Goal: Information Seeking & Learning: Learn about a topic

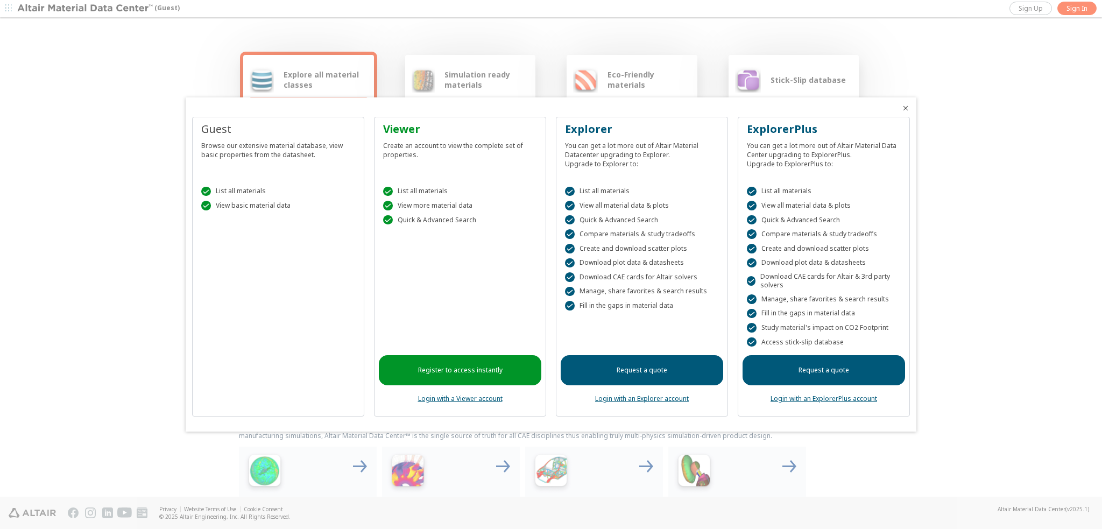
click at [259, 210] on div " View basic material data" at bounding box center [278, 206] width 154 height 10
click at [245, 180] on div " List all materials  View basic material data" at bounding box center [278, 196] width 162 height 46
click at [243, 191] on div " List all materials" at bounding box center [278, 192] width 154 height 10
click at [243, 206] on div " View basic material data" at bounding box center [278, 206] width 154 height 10
click at [336, 330] on div "Guest Browse our extensive material database, view basic properties from the da…" at bounding box center [278, 267] width 172 height 300
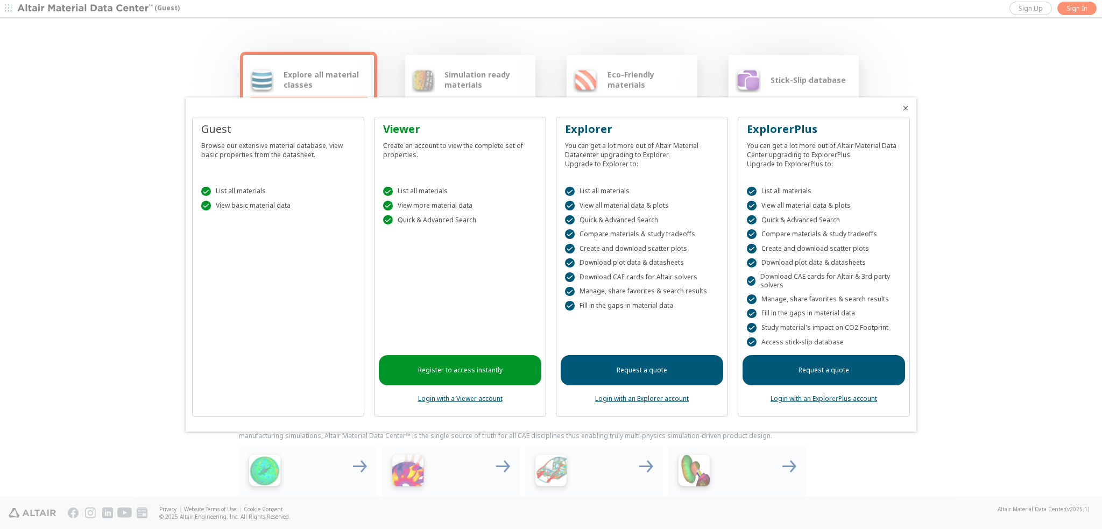
click at [907, 110] on icon "Close" at bounding box center [905, 108] width 9 height 9
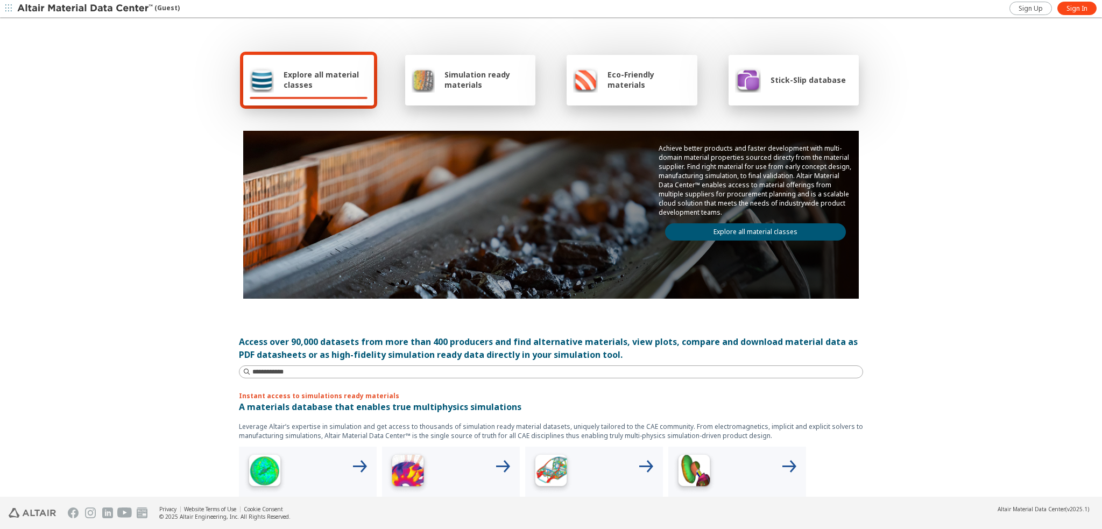
click at [309, 84] on span "Explore all material classes" at bounding box center [326, 79] width 84 height 20
click at [295, 71] on span "Explore all material classes" at bounding box center [326, 79] width 84 height 20
click at [634, 96] on div "Eco-Friendly materials" at bounding box center [632, 80] width 131 height 51
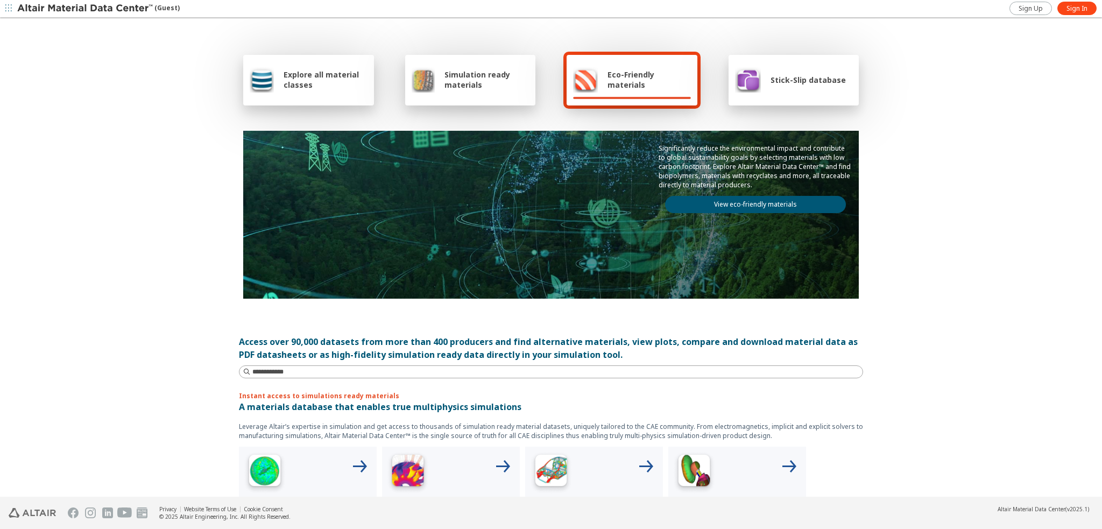
click at [710, 204] on link "View eco-friendly materials" at bounding box center [755, 204] width 181 height 17
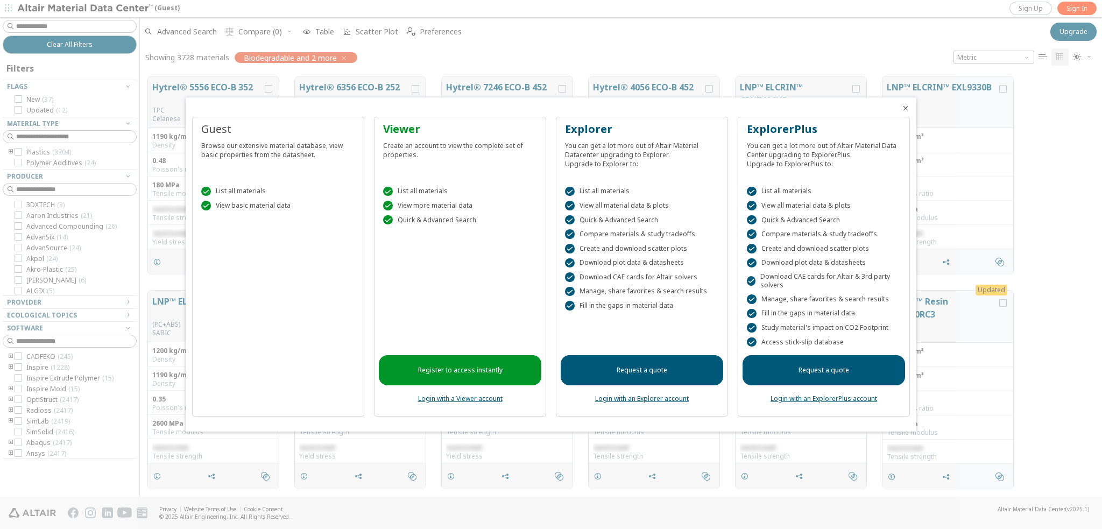
scroll to position [421, 953]
click at [906, 107] on icon "Close" at bounding box center [905, 108] width 9 height 9
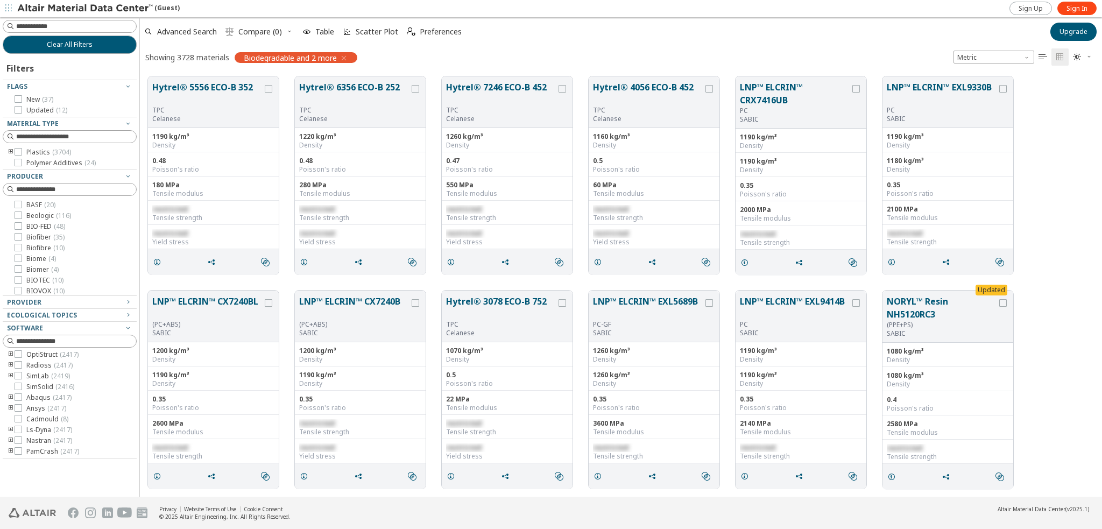
scroll to position [0, 0]
click at [270, 88] on icon "grid" at bounding box center [269, 89] width 8 height 8
click at [413, 87] on icon "grid" at bounding box center [416, 89] width 8 height 8
click at [564, 91] on icon "grid" at bounding box center [563, 89] width 8 height 8
click at [259, 30] on span "Compare (3)" at bounding box center [260, 32] width 44 height 8
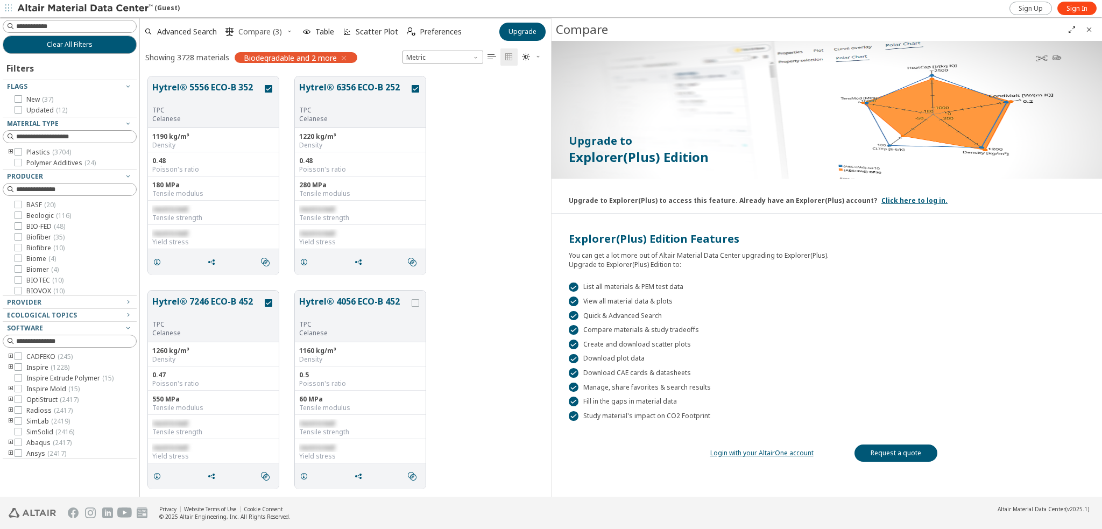
scroll to position [421, 402]
click at [1089, 31] on icon "Close" at bounding box center [1089, 29] width 9 height 9
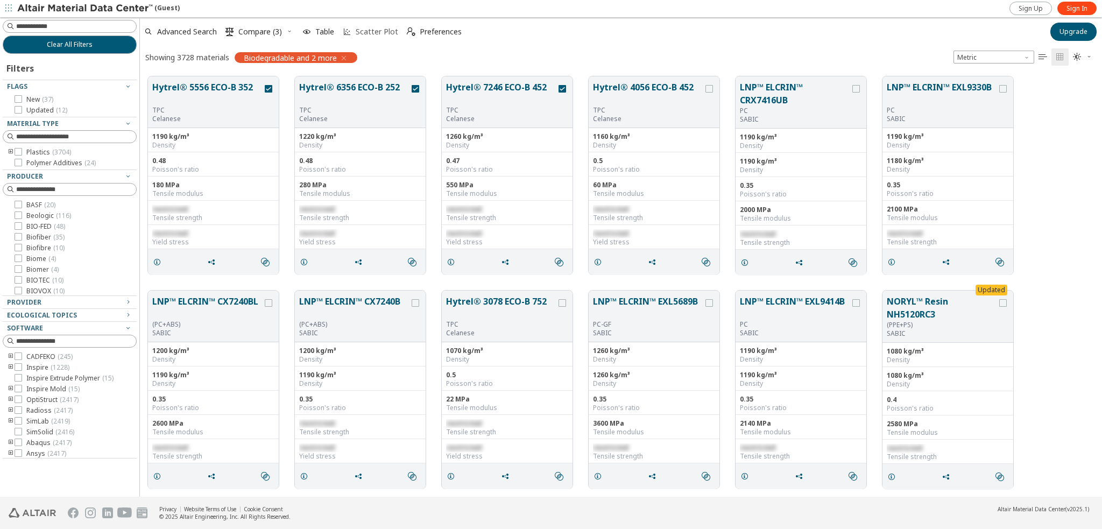
click at [348, 32] on icon "button" at bounding box center [347, 31] width 9 height 9
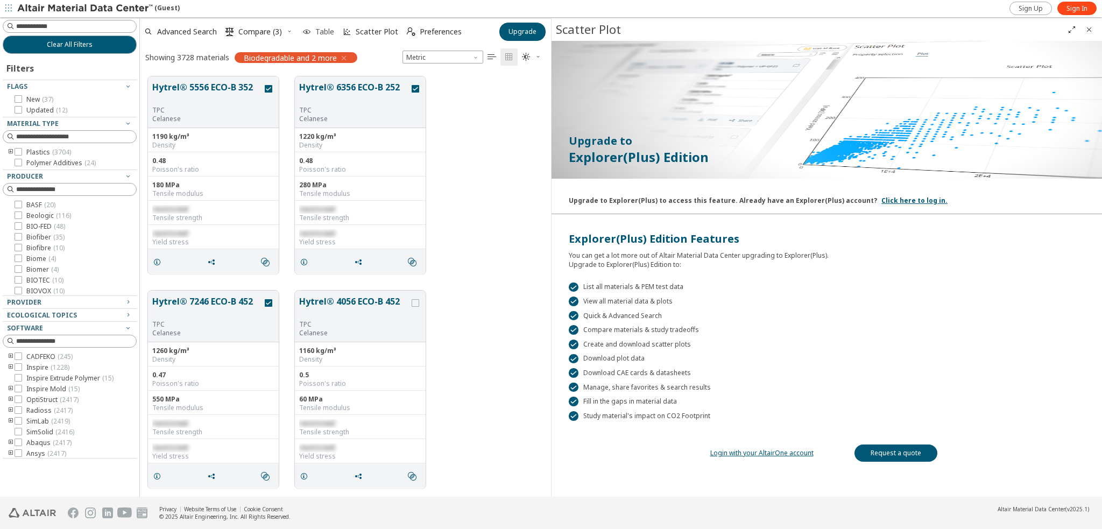
click at [316, 30] on span "Table" at bounding box center [324, 32] width 19 height 8
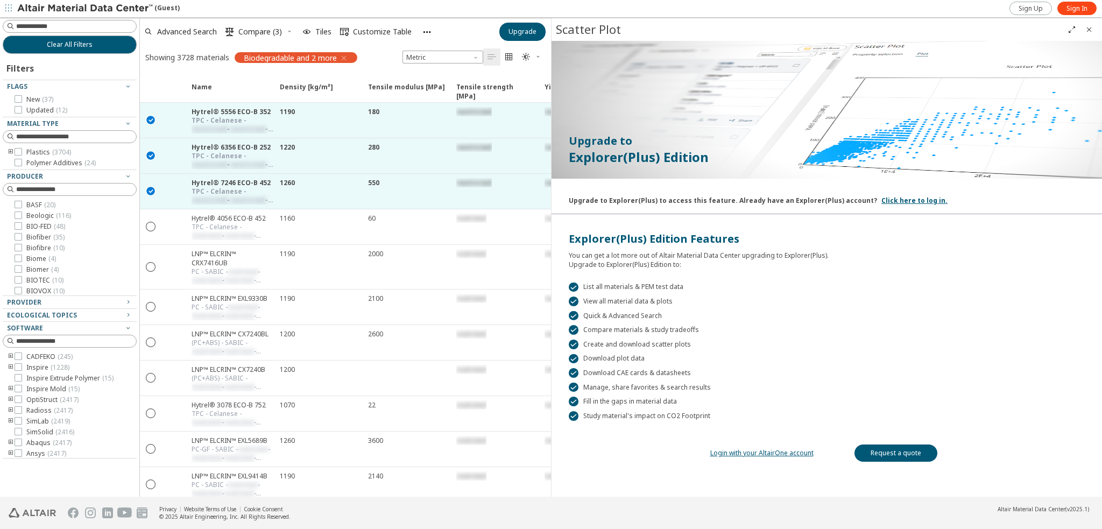
click at [527, 56] on icon "" at bounding box center [526, 57] width 9 height 9
click at [508, 58] on icon "" at bounding box center [509, 57] width 9 height 9
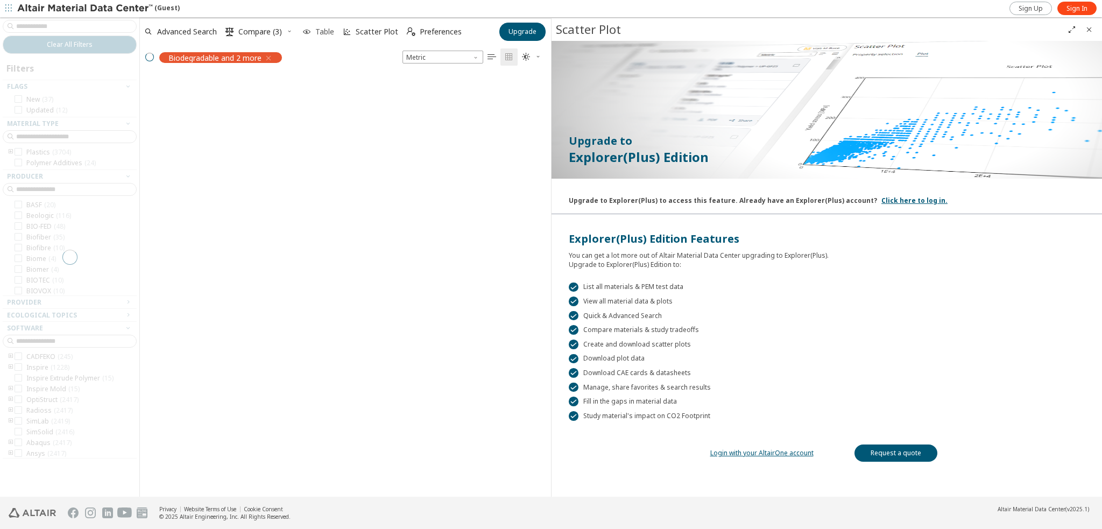
click at [314, 31] on span "Table" at bounding box center [324, 32] width 23 height 8
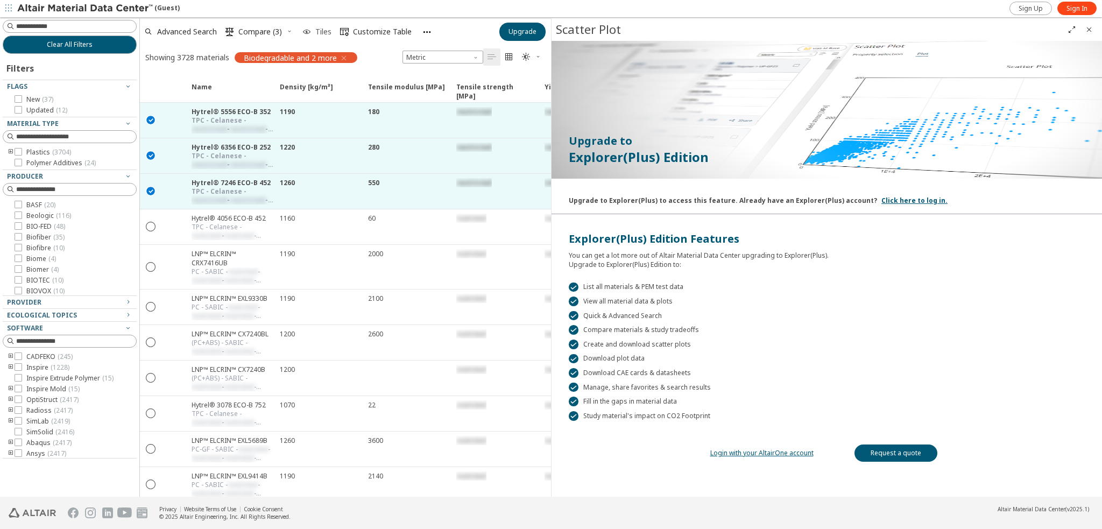
click at [316, 35] on span "Tiles" at bounding box center [323, 32] width 16 height 8
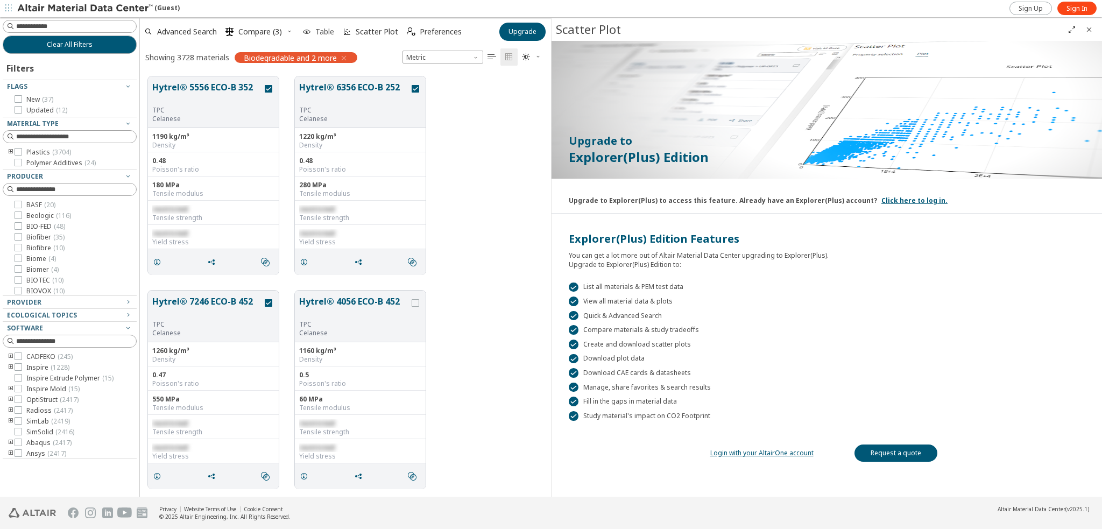
click at [316, 35] on span "Table" at bounding box center [324, 32] width 19 height 8
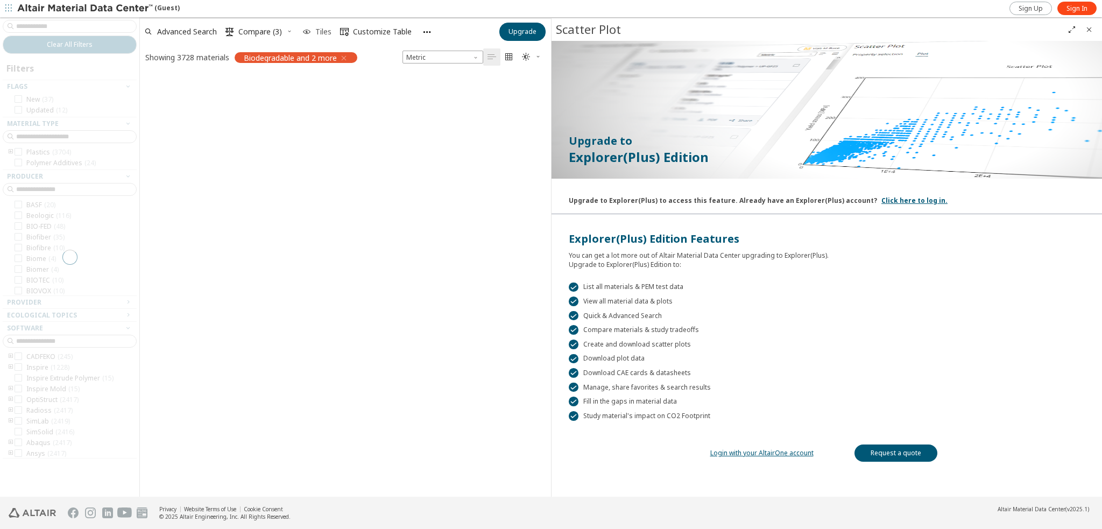
click at [316, 35] on span "Tiles" at bounding box center [323, 32] width 16 height 8
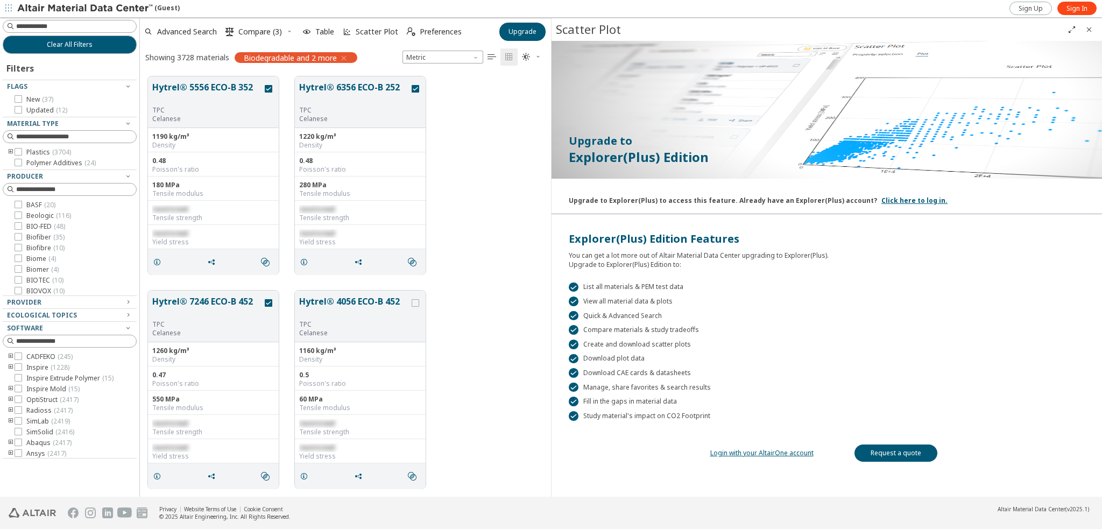
scroll to position [0, 0]
click at [74, 6] on img at bounding box center [85, 8] width 137 height 11
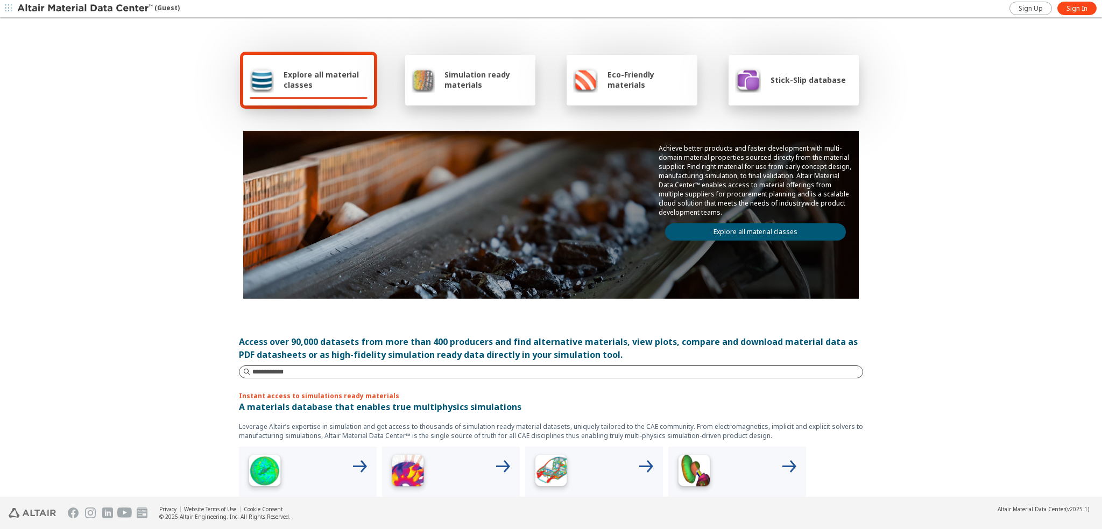
click at [328, 366] on input at bounding box center [557, 371] width 610 height 11
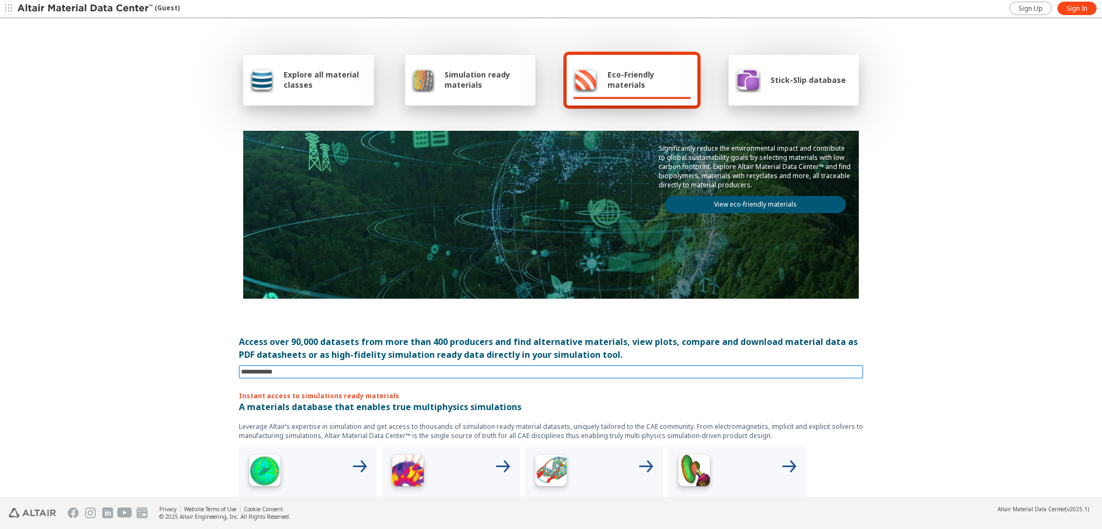
click at [467, 82] on span "Simulation ready materials" at bounding box center [486, 79] width 84 height 20
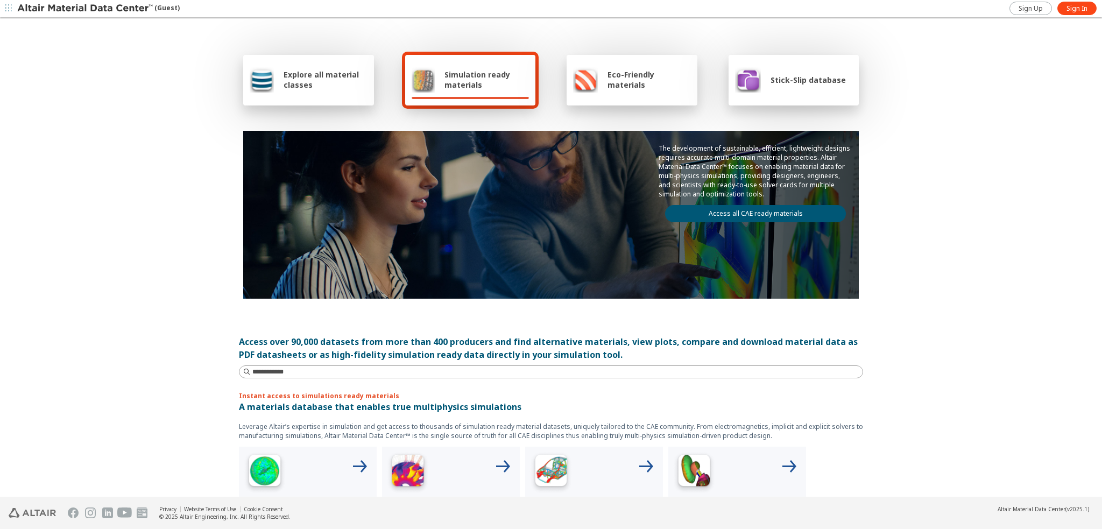
click at [728, 211] on link "Access all CAE ready materials" at bounding box center [755, 213] width 181 height 17
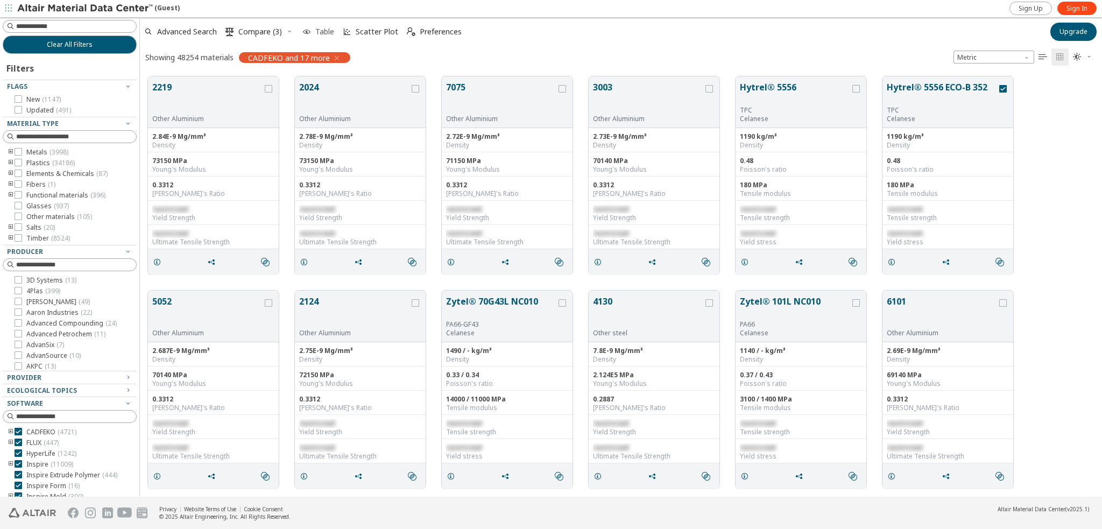
click at [320, 33] on span "Table" at bounding box center [324, 32] width 19 height 8
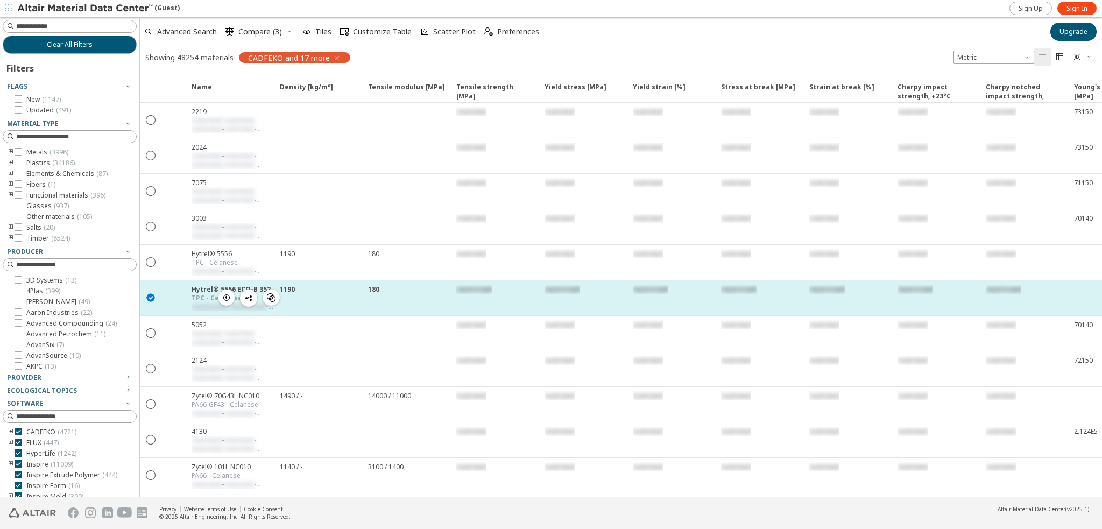
click at [400, 291] on div "180" at bounding box center [406, 297] width 88 height 35
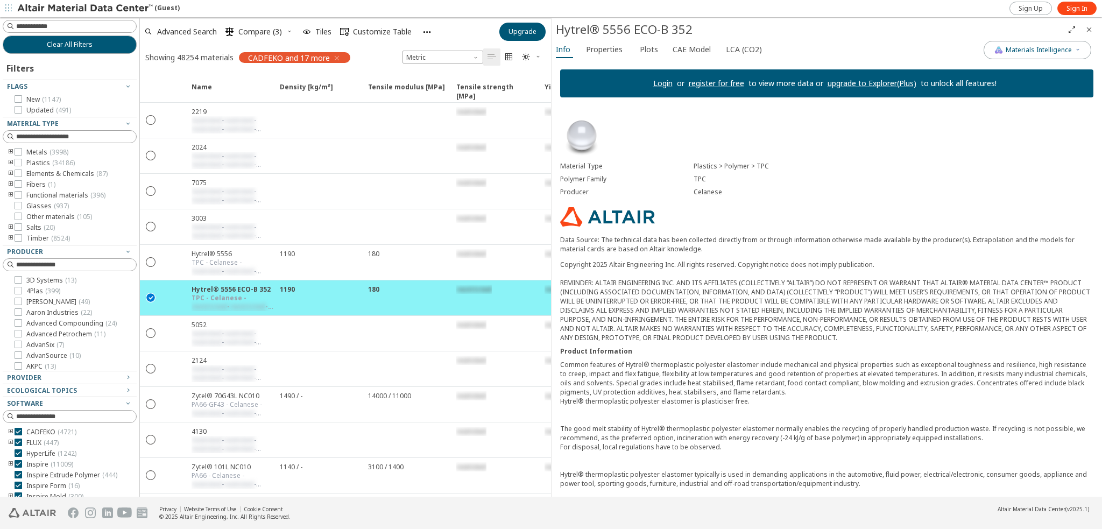
drag, startPoint x: 781, startPoint y: 278, endPoint x: 733, endPoint y: 250, distance: 55.0
click at [733, 250] on p "Data Source: The technical data has been collected directly from or through inf…" at bounding box center [826, 244] width 533 height 18
click at [611, 54] on span "Properties" at bounding box center [604, 49] width 37 height 17
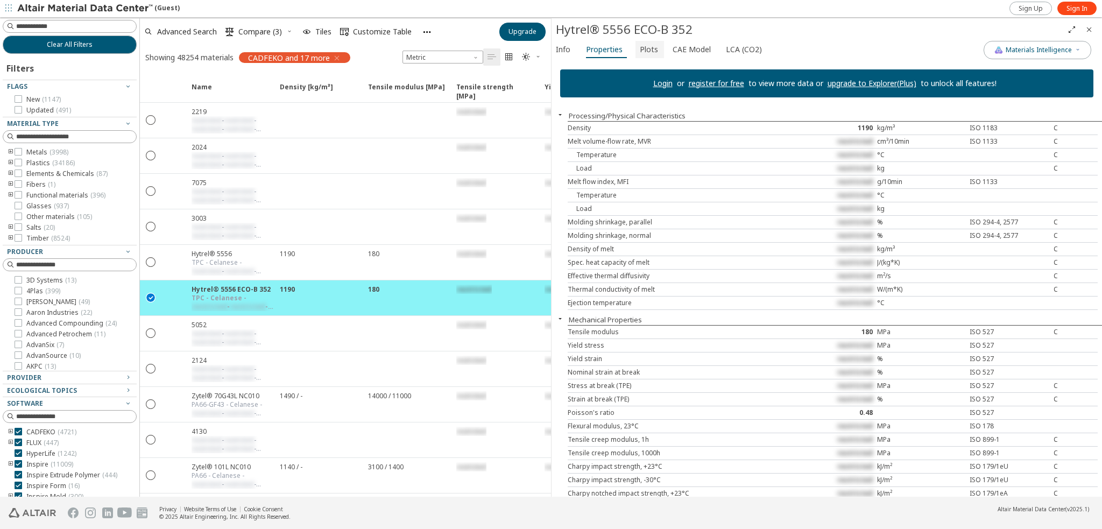
click at [641, 50] on span "Plots" at bounding box center [649, 49] width 18 height 17
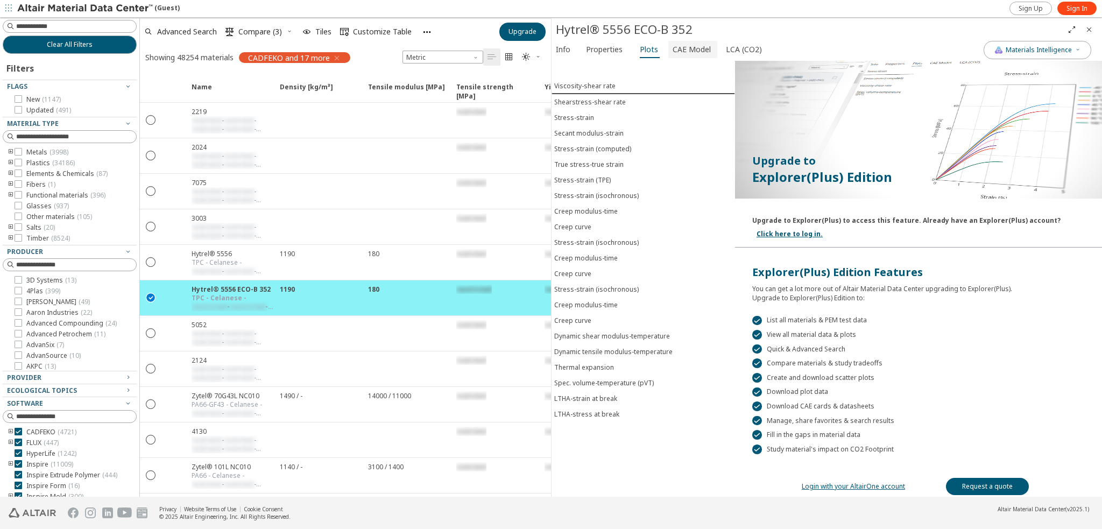
click at [673, 49] on span "CAE Model" at bounding box center [692, 49] width 38 height 17
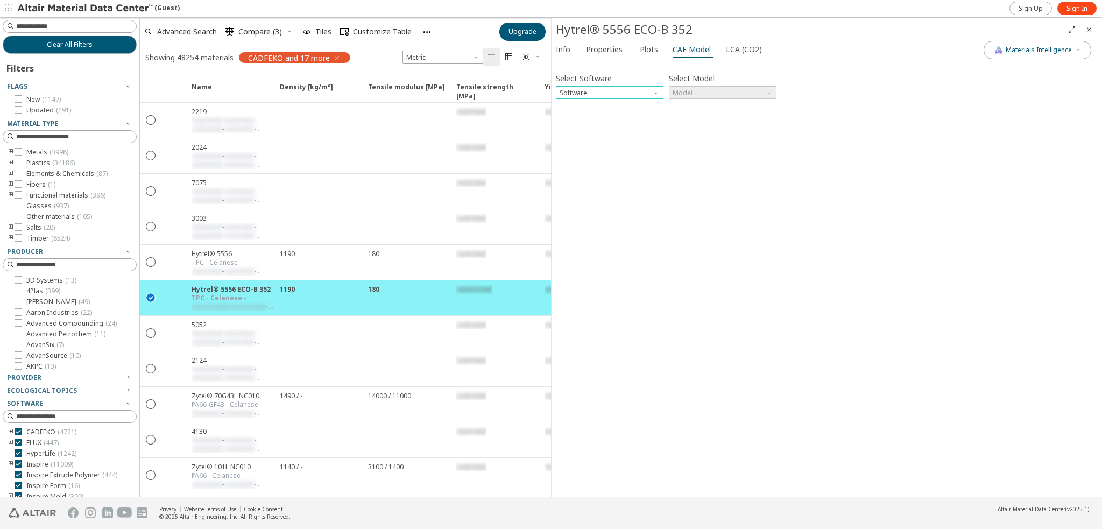
click at [657, 93] on span "Software" at bounding box center [657, 90] width 9 height 9
click at [587, 209] on span "Ls-Dyna" at bounding box center [609, 210] width 99 height 8
click at [735, 89] on span "Model" at bounding box center [723, 92] width 108 height 13
click at [719, 124] on div "Select Software Ls-Dyna Select Model Model Invalid data. Please check your inpu…" at bounding box center [827, 278] width 542 height 427
click at [754, 155] on div "Select Software Ls-Dyna Select Model Model Invalid data. Please check your inpu…" at bounding box center [827, 278] width 542 height 427
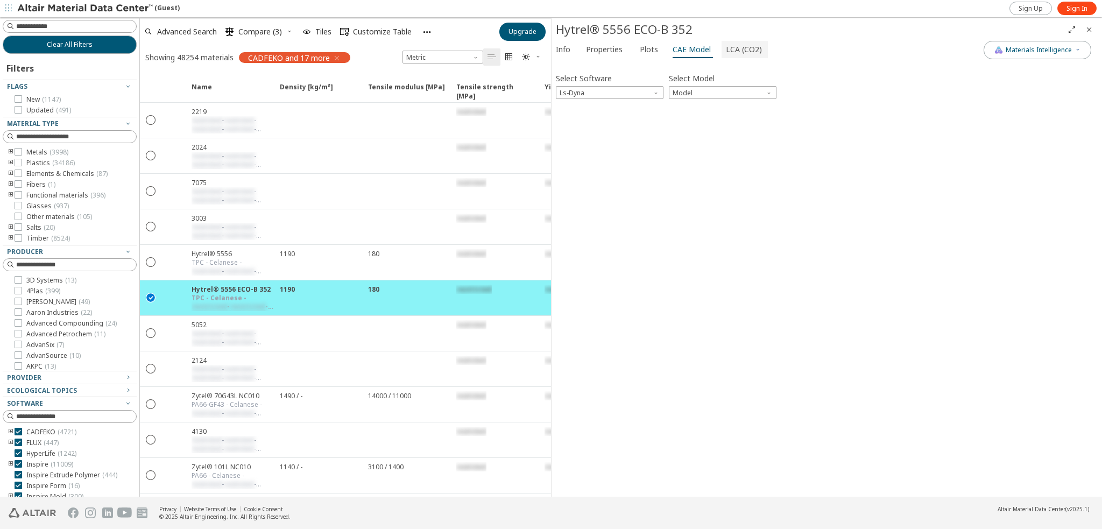
click at [736, 50] on span "LCA (CO2)" at bounding box center [744, 49] width 36 height 17
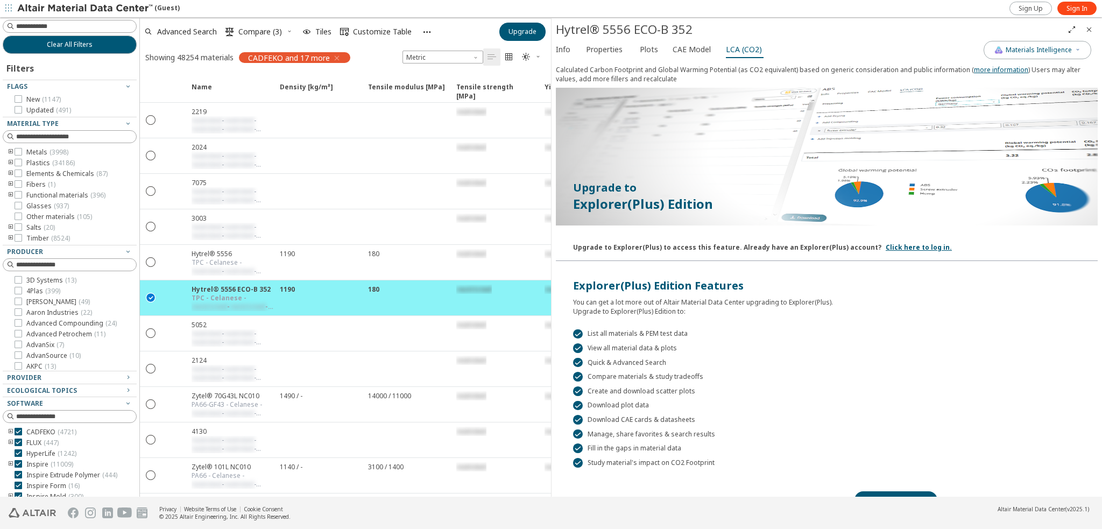
click at [426, 32] on icon "button" at bounding box center [426, 31] width 9 height 9
click at [429, 52] on div "Scatter Plot" at bounding box center [463, 52] width 90 height 17
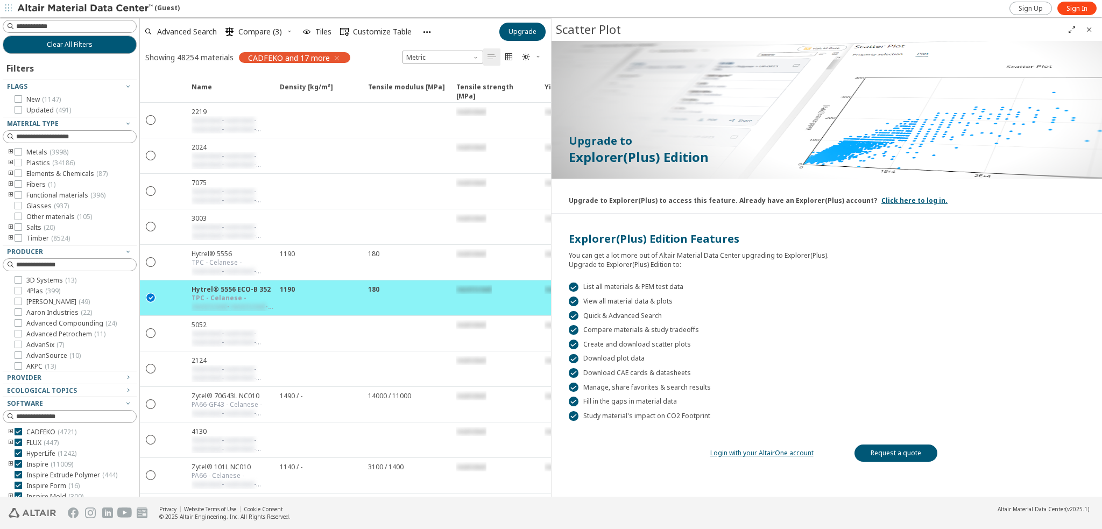
click at [13, 6] on span "button" at bounding box center [8, 8] width 11 height 17
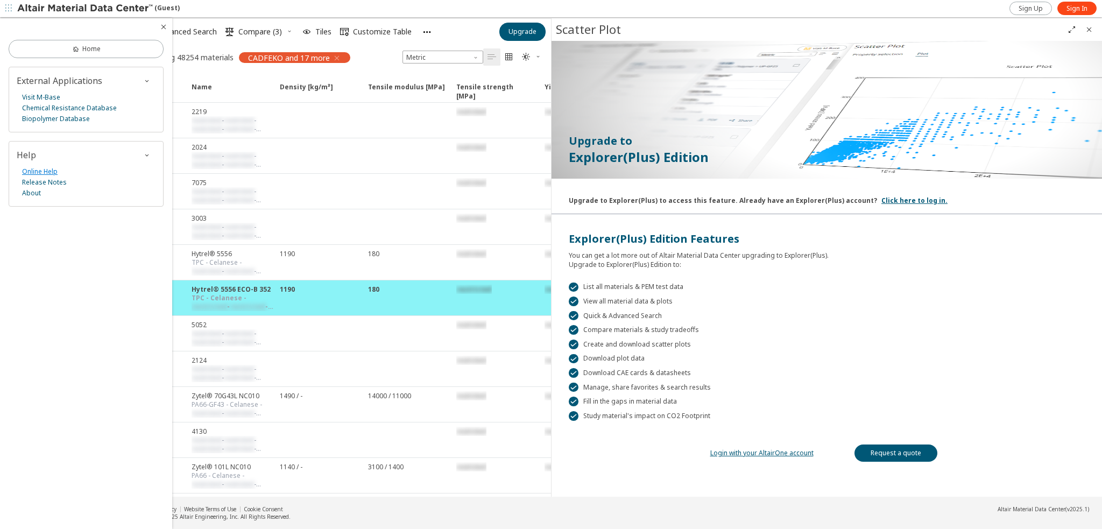
click at [48, 173] on link "Online Help" at bounding box center [40, 171] width 36 height 11
